Goal: Task Accomplishment & Management: Use online tool/utility

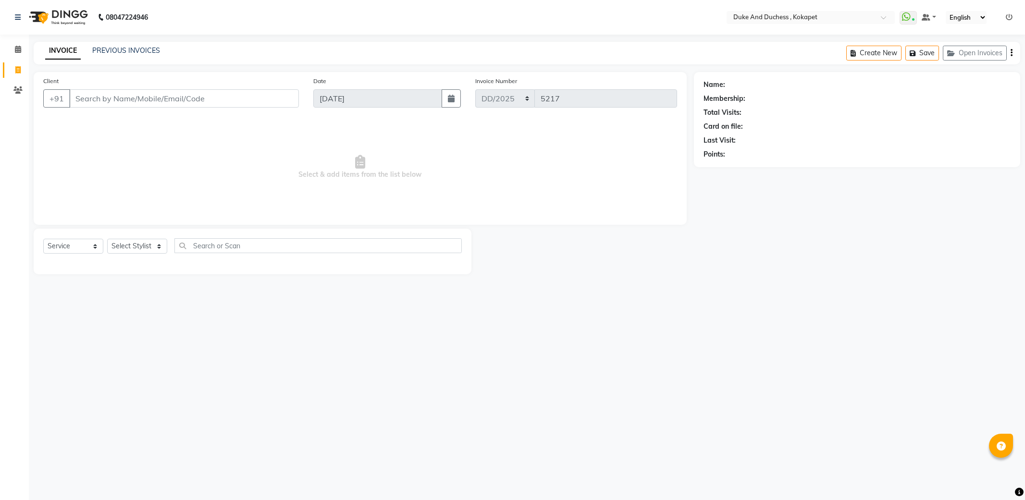
select select "service"
click at [140, 247] on select "Select Stylist Admin [PERSON_NAME] [PERSON_NAME] [PERSON_NAME] [PERSON_NAME] [P…" at bounding box center [137, 246] width 60 height 15
select select "74452"
click at [107, 239] on select "Select Stylist Admin [PERSON_NAME] [PERSON_NAME] [PERSON_NAME] [PERSON_NAME] [P…" at bounding box center [137, 246] width 60 height 15
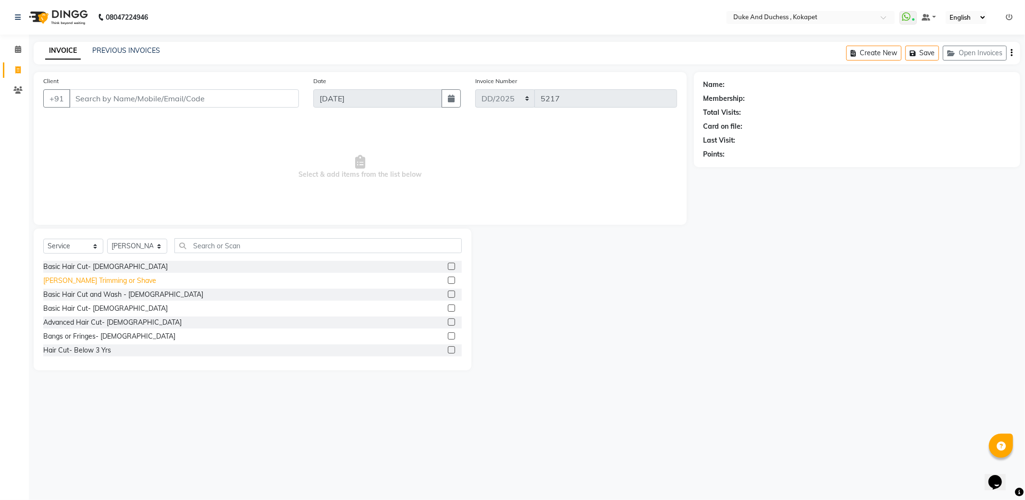
click at [73, 282] on div "[PERSON_NAME] Trimming or Shave" at bounding box center [99, 281] width 113 height 10
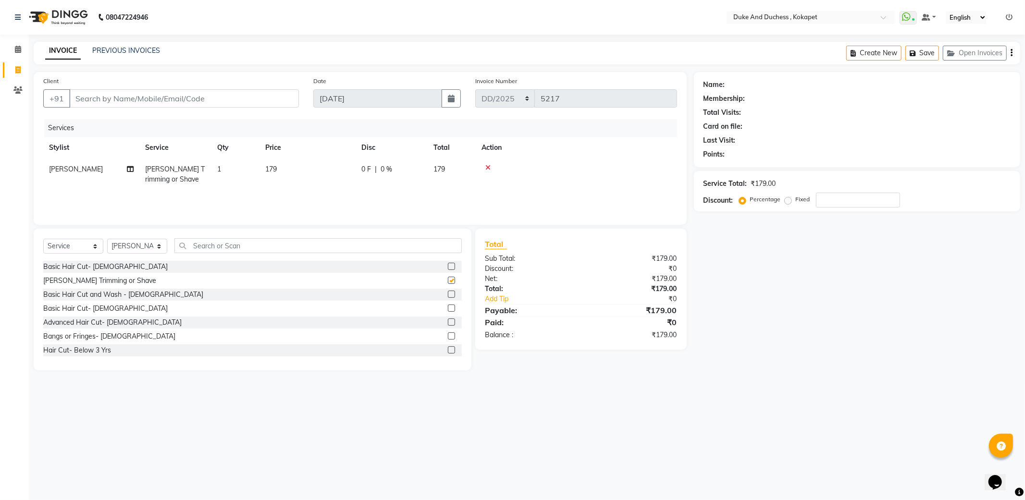
checkbox input "false"
click at [121, 99] on input "Client" at bounding box center [184, 98] width 230 height 18
type input "8"
type input "0"
click at [108, 122] on span "813031" at bounding box center [118, 121] width 29 height 10
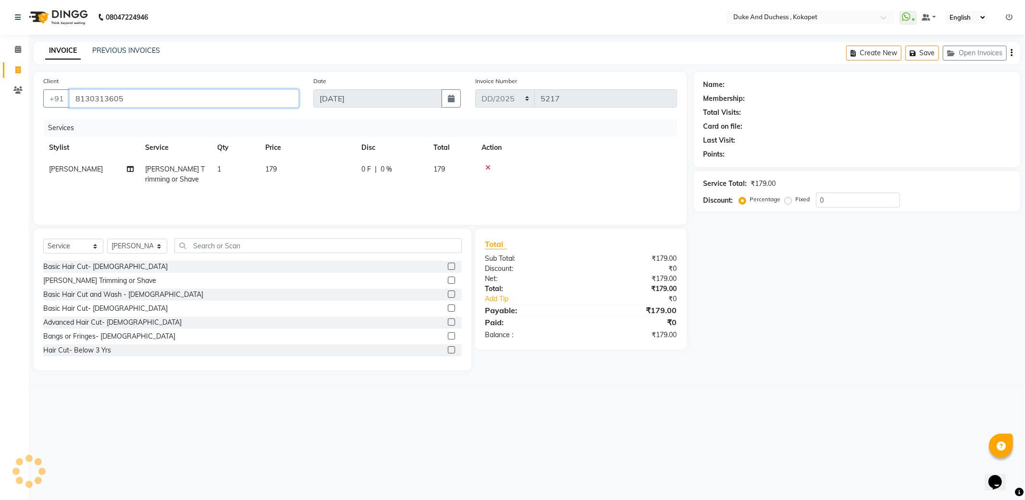
type input "8130313605"
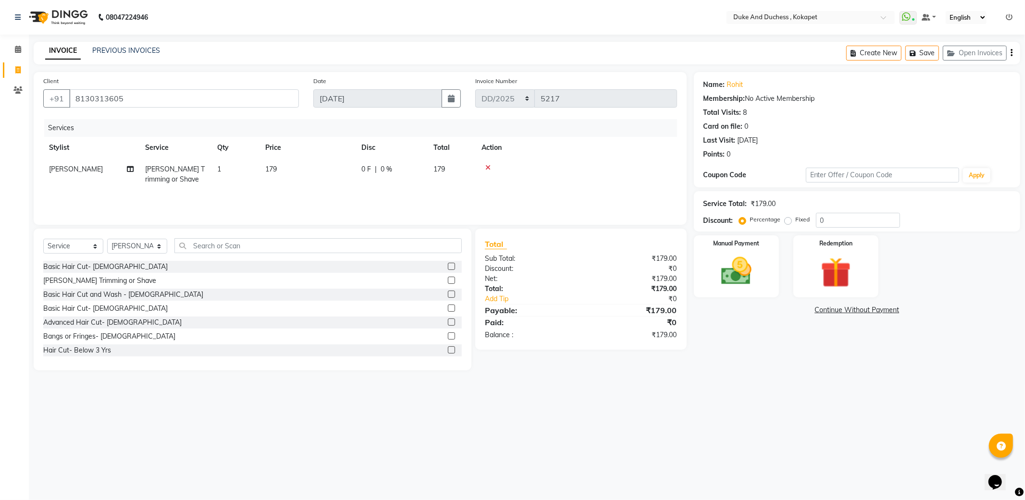
click at [690, 255] on div "Manual Payment Redemption" at bounding box center [857, 267] width 341 height 62
click at [743, 274] on img at bounding box center [736, 271] width 51 height 37
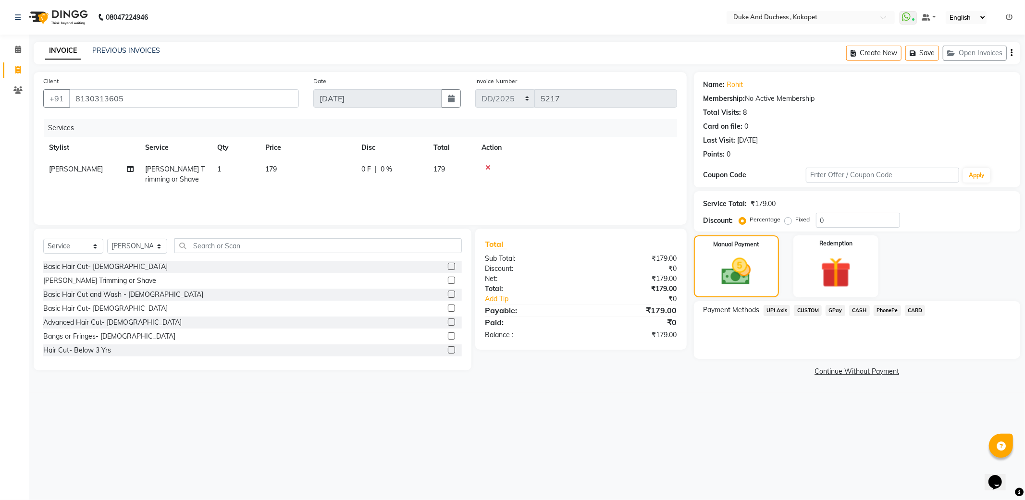
click at [778, 314] on span "UPI Axis" at bounding box center [777, 310] width 27 height 11
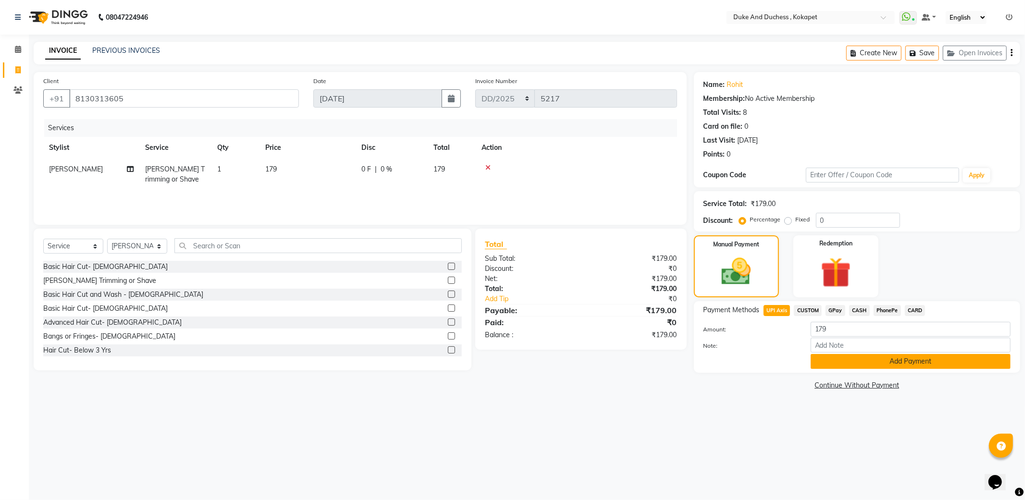
click at [903, 363] on button "Add Payment" at bounding box center [911, 361] width 200 height 15
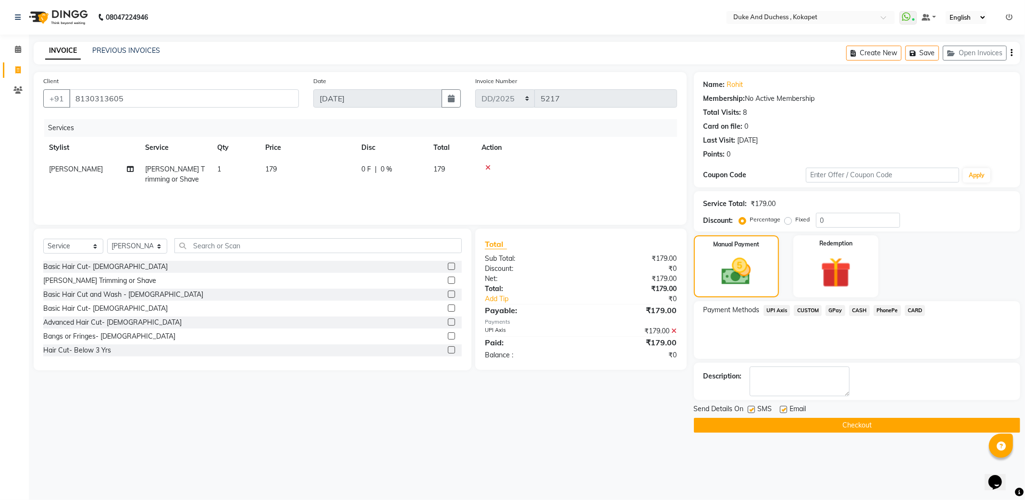
click at [880, 425] on button "Checkout" at bounding box center [857, 425] width 326 height 15
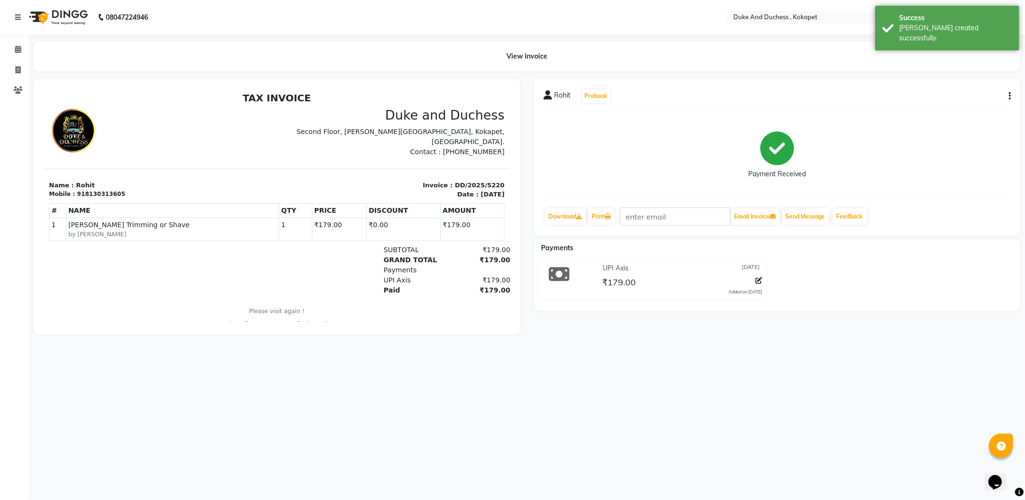
select select "service"
